Goal: Navigation & Orientation: Understand site structure

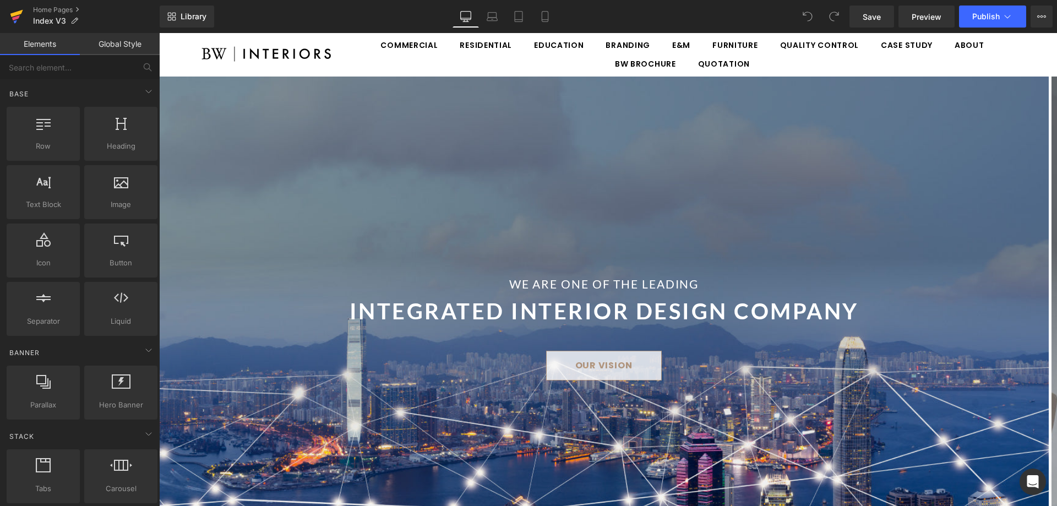
click at [14, 21] on icon at bounding box center [16, 17] width 13 height 28
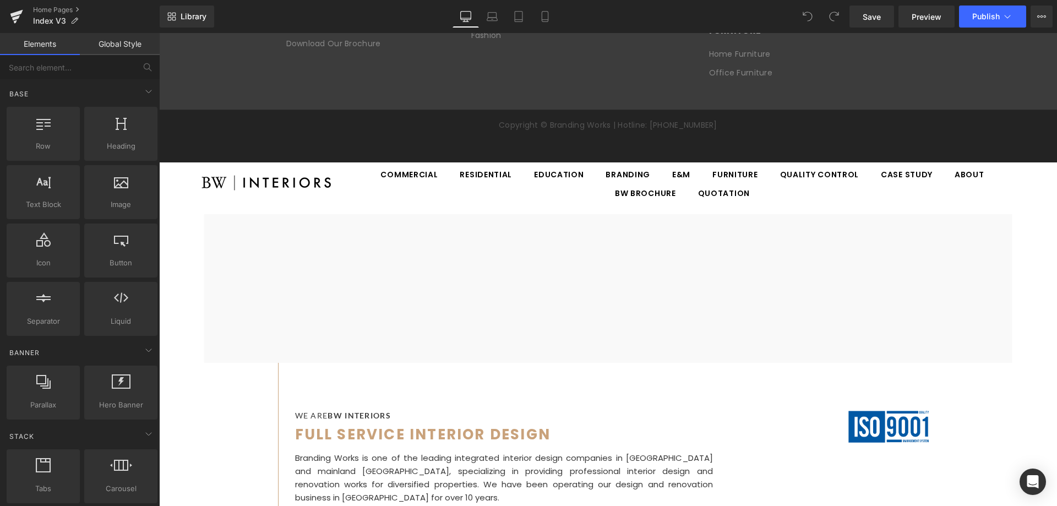
scroll to position [4517, 0]
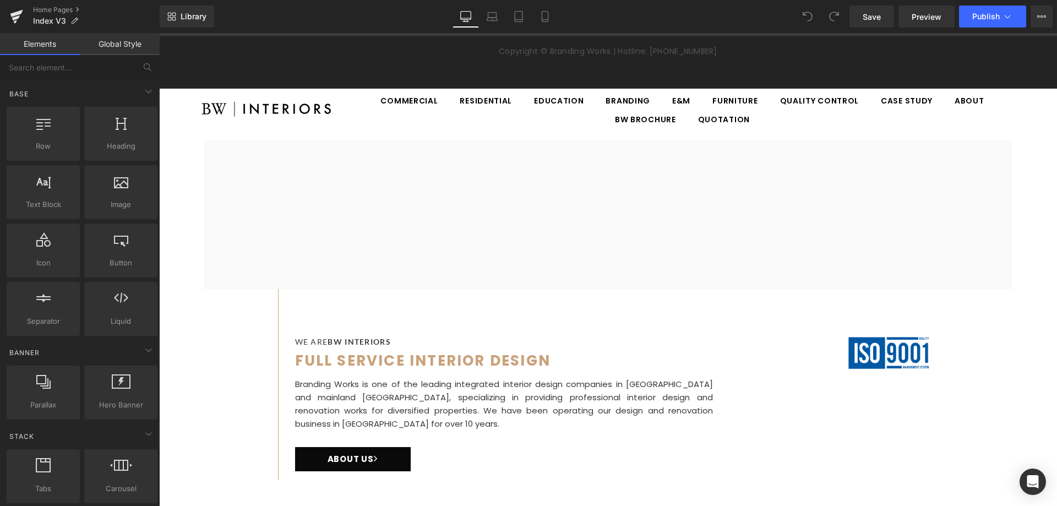
click at [1021, 89] on div "Copyright © Branding Works | Hotline: [PHONE_NUMBER]" at bounding box center [608, 62] width 898 height 53
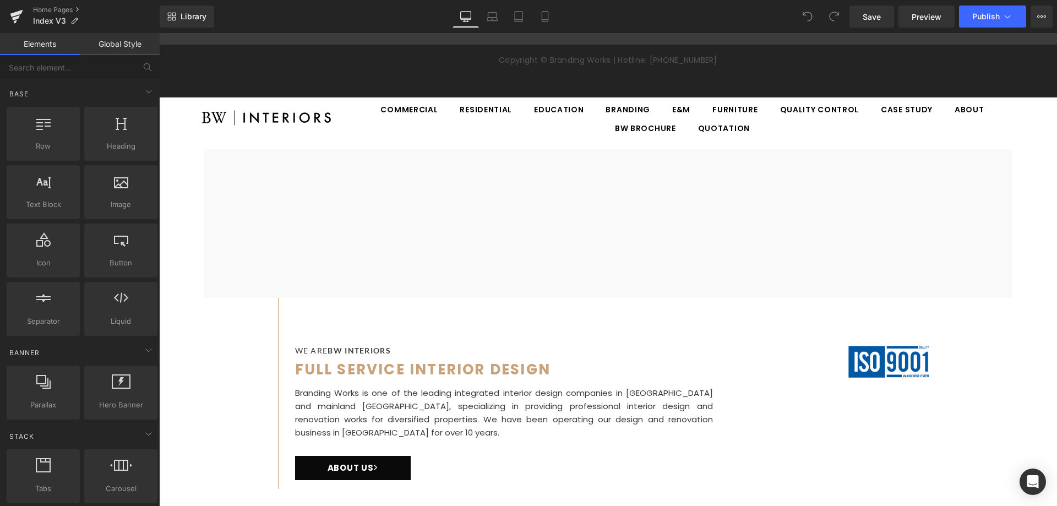
scroll to position [4297, 0]
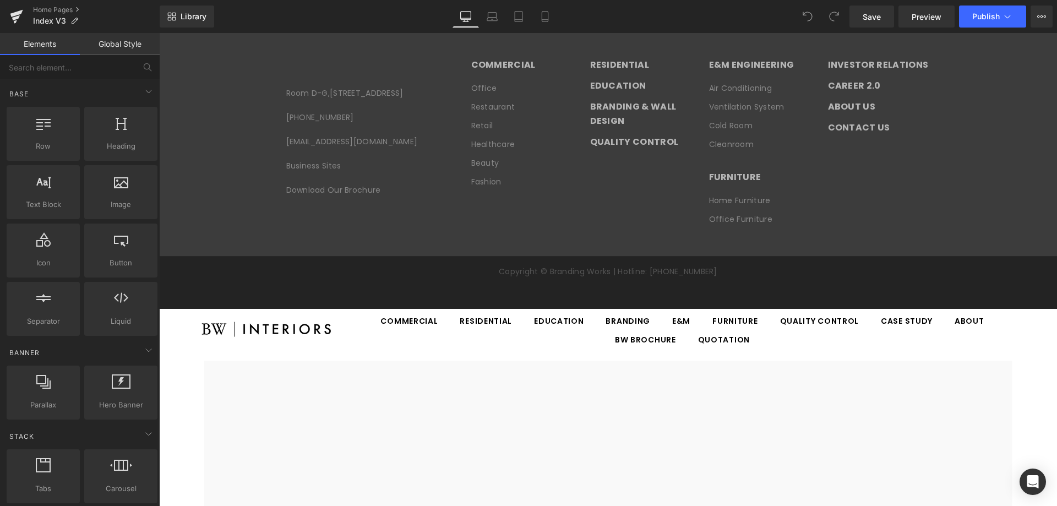
click at [123, 53] on link "Global Style" at bounding box center [120, 44] width 80 height 22
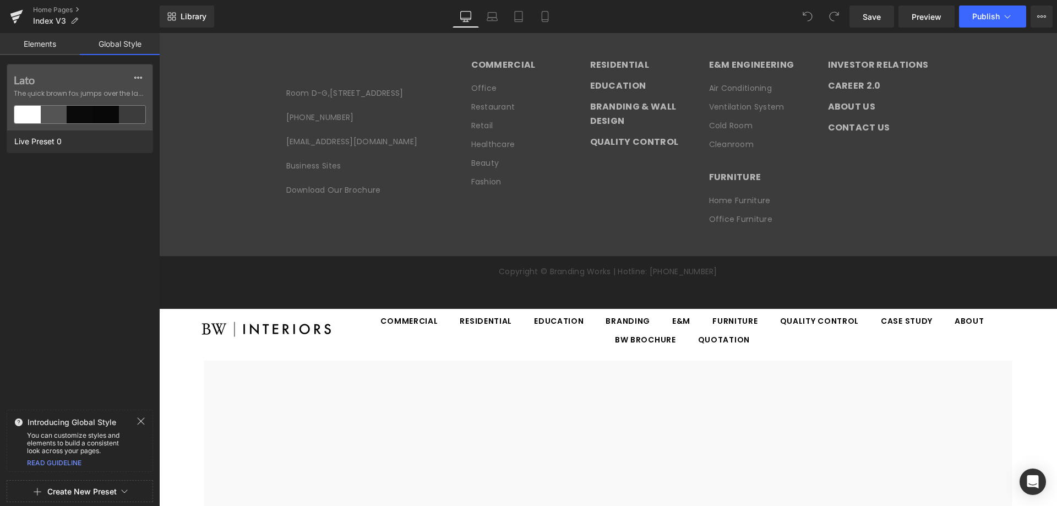
click at [44, 36] on link "Elements" at bounding box center [40, 44] width 80 height 22
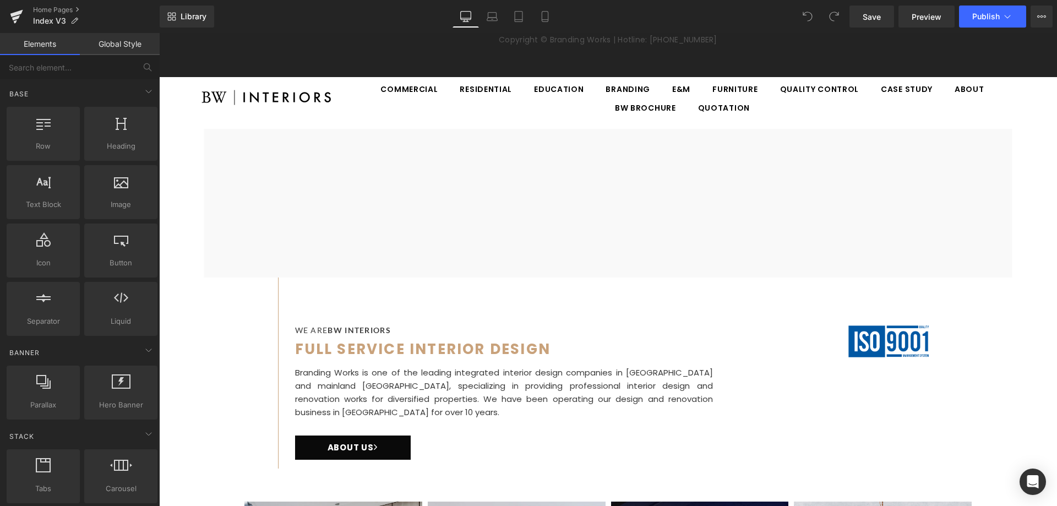
scroll to position [4573, 0]
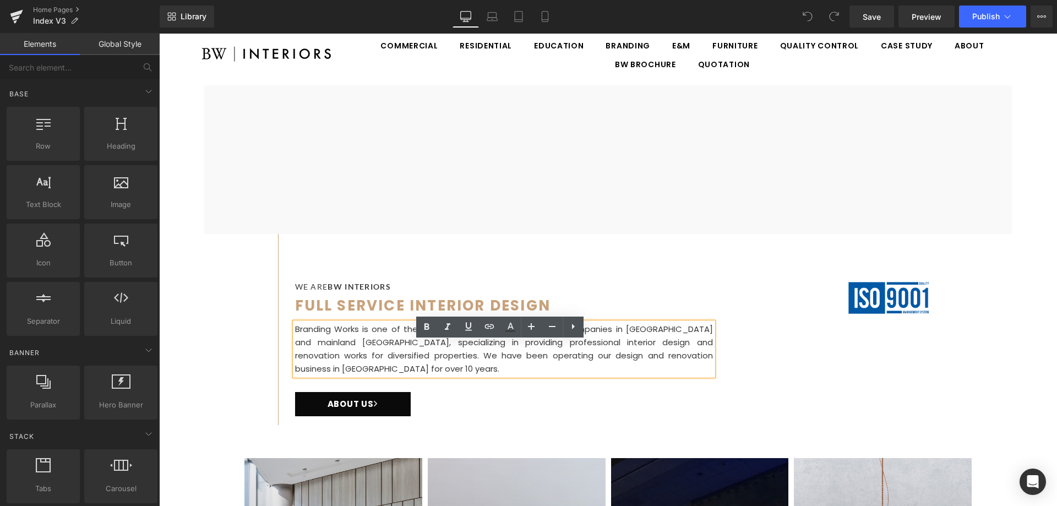
click at [522, 355] on p "Branding Works is one of the leading integrated interior design companies in [G…" at bounding box center [504, 349] width 418 height 53
click at [159, 33] on div at bounding box center [159, 33] width 0 height 0
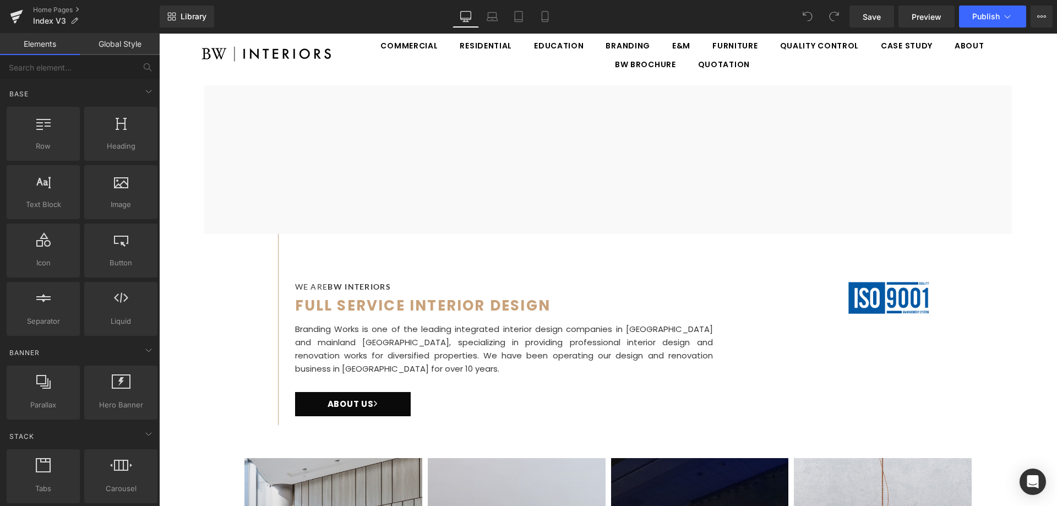
scroll to position [4407, 0]
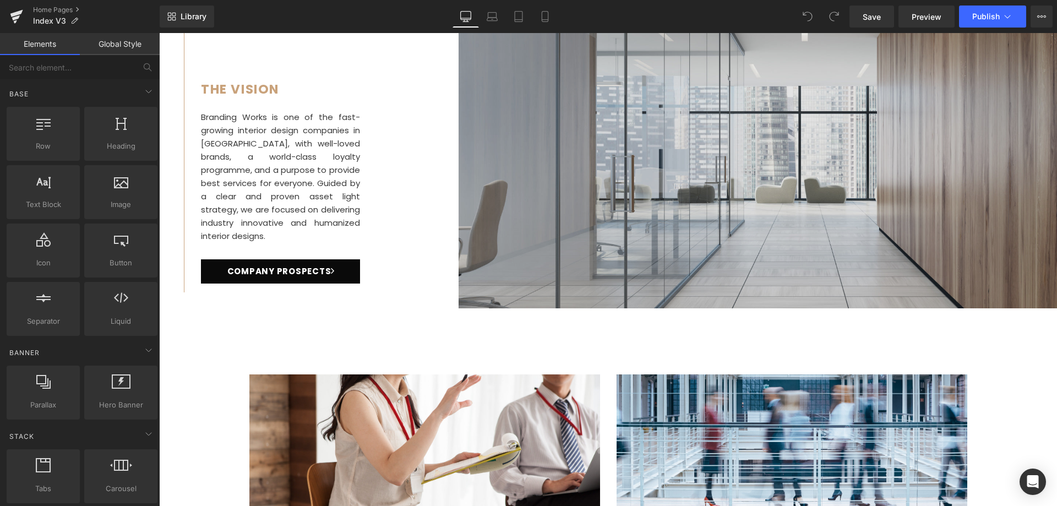
scroll to position [6945, 0]
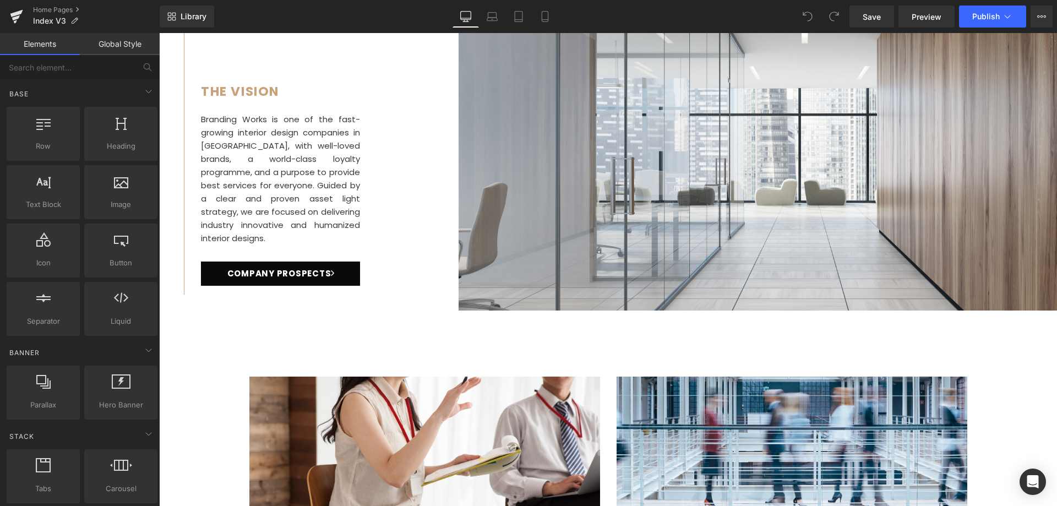
click at [415, 193] on div "THE VISION Branding Works is one of the fast-growing interior design companies …" at bounding box center [309, 135] width 300 height 330
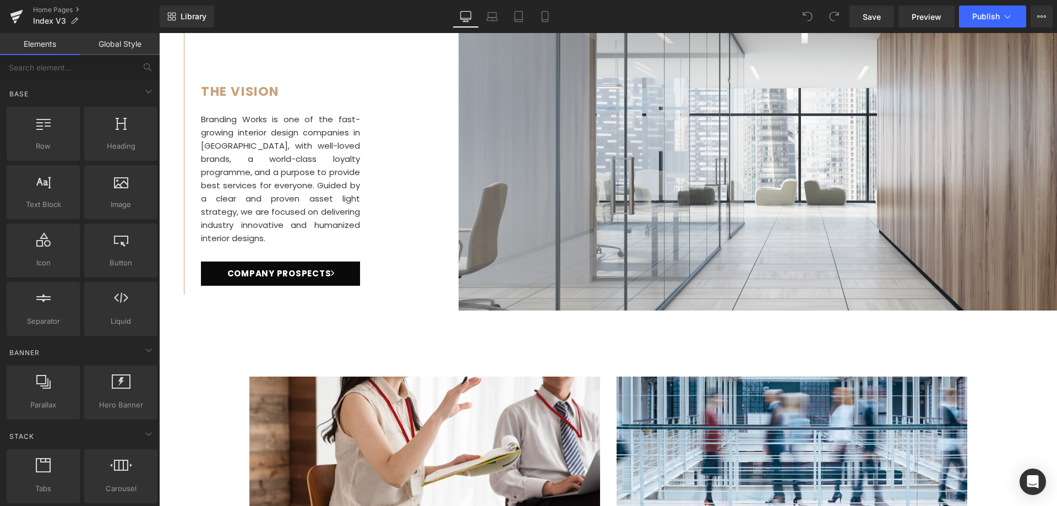
click at [373, 183] on div "THE VISION Branding Works is one of the fast-growing interior design companies …" at bounding box center [309, 135] width 300 height 330
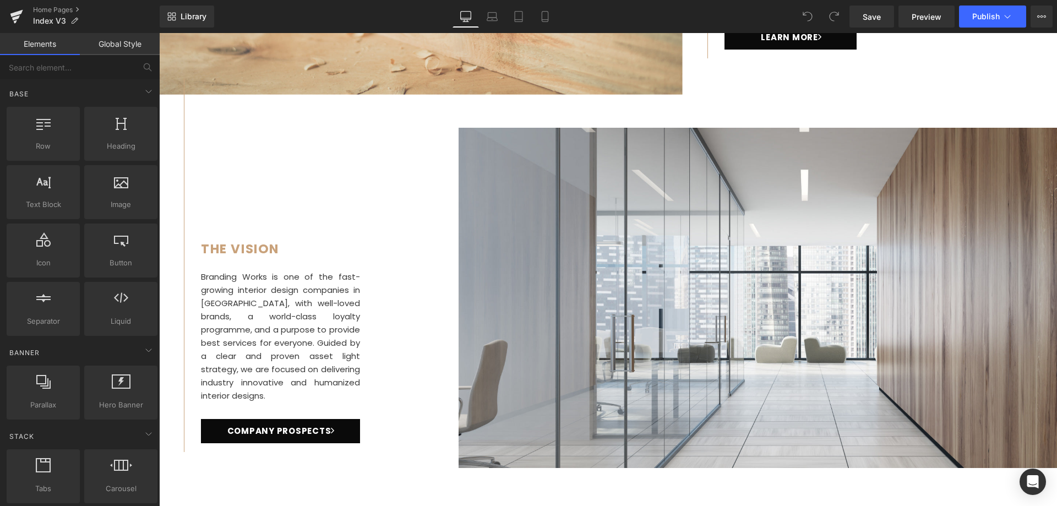
scroll to position [6669, 0]
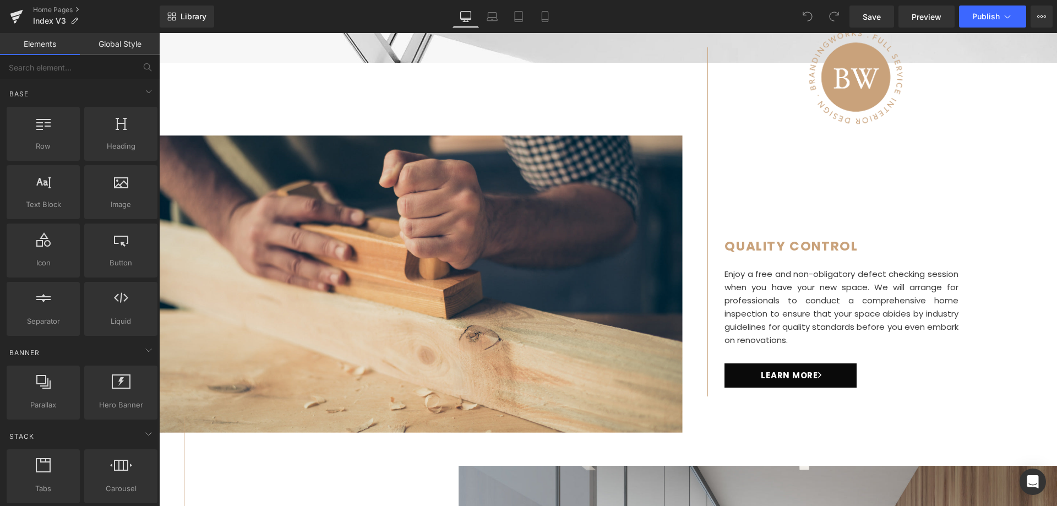
click at [767, 216] on div "QUALITY CONTROL Enjoy a free and non-obligatory defect checking session when yo…" at bounding box center [837, 221] width 259 height 349
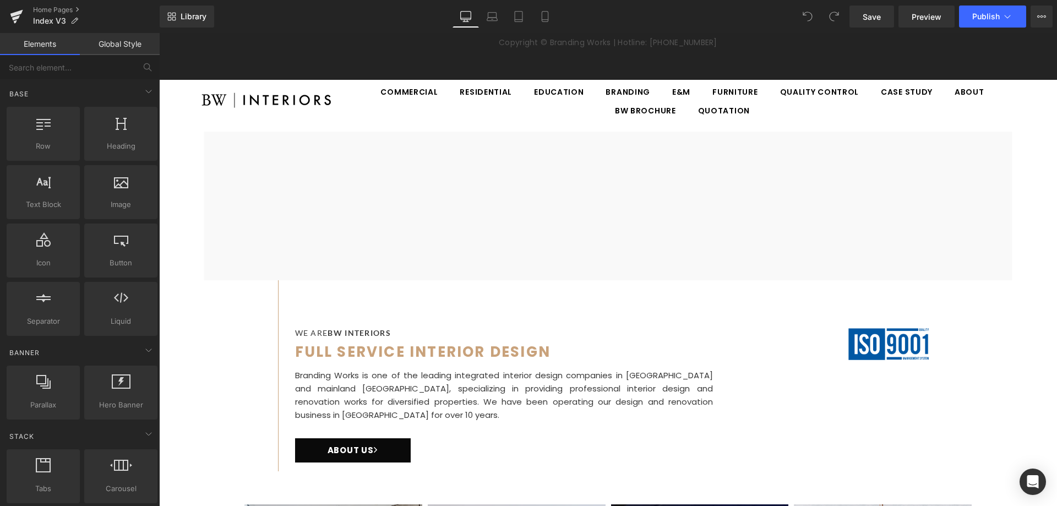
scroll to position [4466, 0]
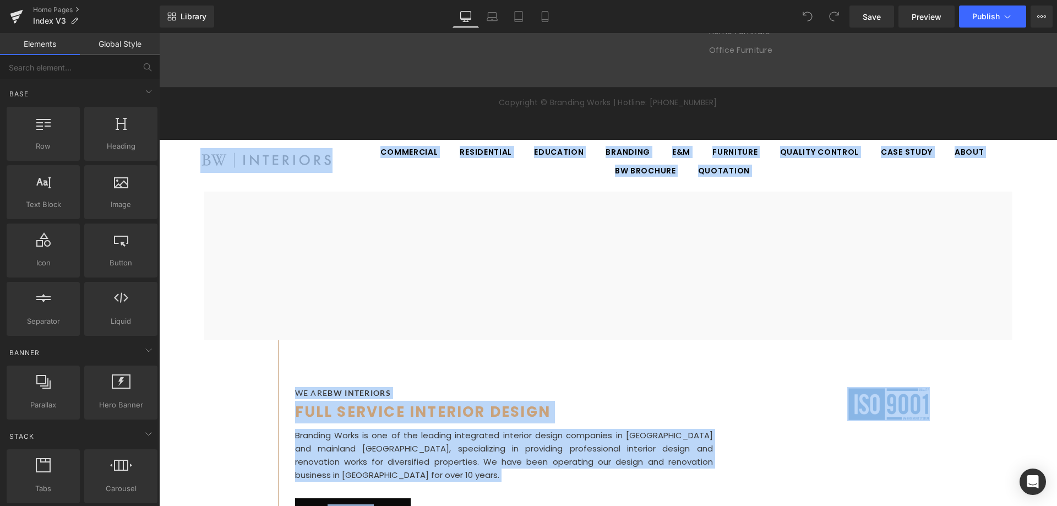
drag, startPoint x: 303, startPoint y: 165, endPoint x: 869, endPoint y: 474, distance: 644.1
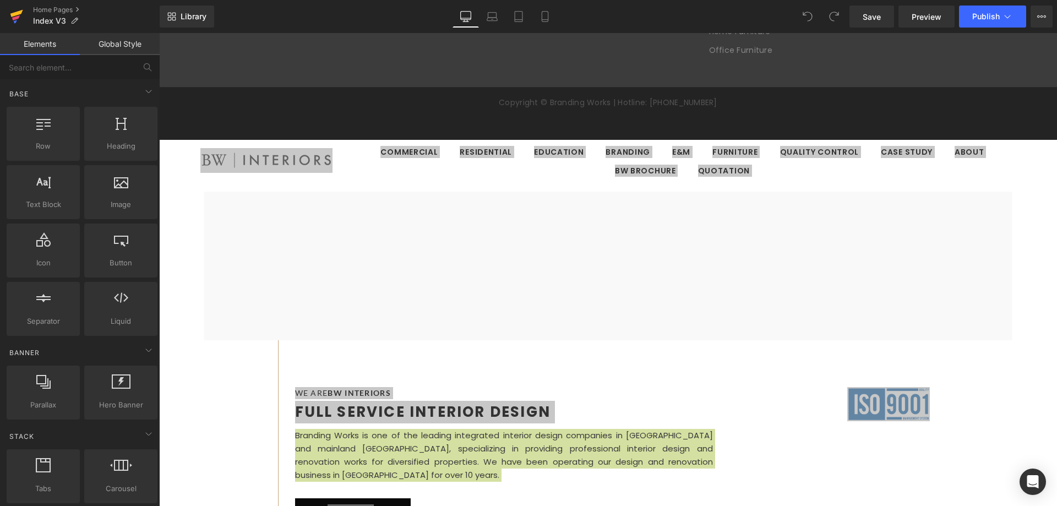
click at [8, 15] on link at bounding box center [16, 16] width 33 height 33
